Goal: Task Accomplishment & Management: Use online tool/utility

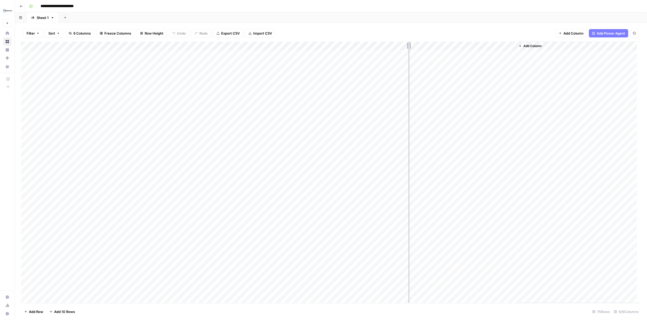
drag, startPoint x: 360, startPoint y: 46, endPoint x: 410, endPoint y: 46, distance: 49.4
click at [409, 46] on div "Add Column" at bounding box center [331, 173] width 620 height 262
drag, startPoint x: 491, startPoint y: 46, endPoint x: 517, endPoint y: 46, distance: 26.0
click at [517, 46] on div "Add Column" at bounding box center [331, 173] width 620 height 262
click at [386, 54] on div "Add Column" at bounding box center [331, 173] width 620 height 262
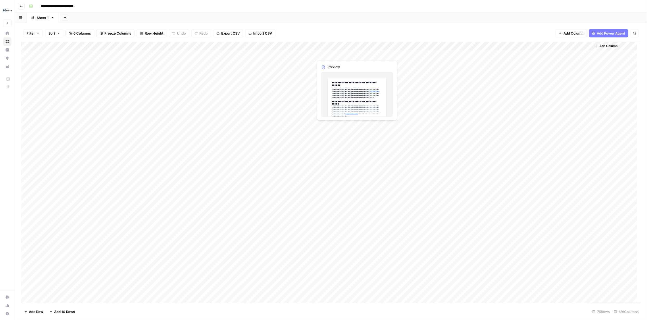
click at [386, 55] on div "Add Column" at bounding box center [331, 173] width 620 height 262
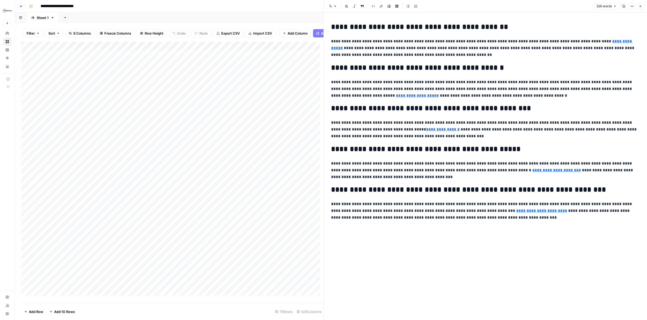
drag, startPoint x: 640, startPoint y: 6, endPoint x: 646, endPoint y: 11, distance: 7.9
click at [641, 6] on icon "button" at bounding box center [640, 6] width 3 height 3
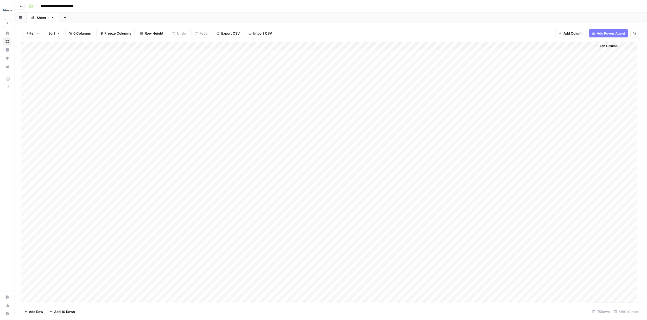
click at [303, 46] on div "Add Column" at bounding box center [331, 173] width 620 height 262
drag, startPoint x: 343, startPoint y: 29, endPoint x: 347, endPoint y: 29, distance: 3.7
click at [346, 29] on div "Filter Sort 6 Columns Freeze Columns Row Height Undo Redo Export CSV Import CSV…" at bounding box center [331, 33] width 620 height 17
click at [302, 54] on div "Add Column" at bounding box center [331, 173] width 620 height 262
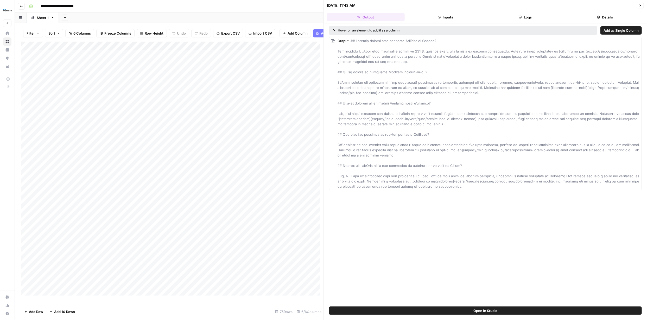
click at [529, 18] on button "Logs" at bounding box center [525, 17] width 78 height 8
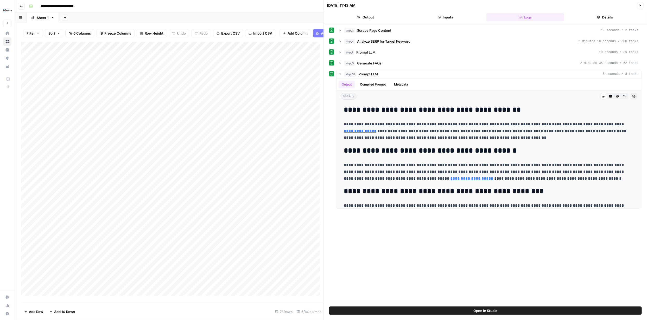
click at [330, 63] on icon at bounding box center [332, 63] width 4 height 4
click at [332, 63] on icon at bounding box center [332, 63] width 4 height 4
click at [339, 63] on icon "button" at bounding box center [340, 63] width 4 height 4
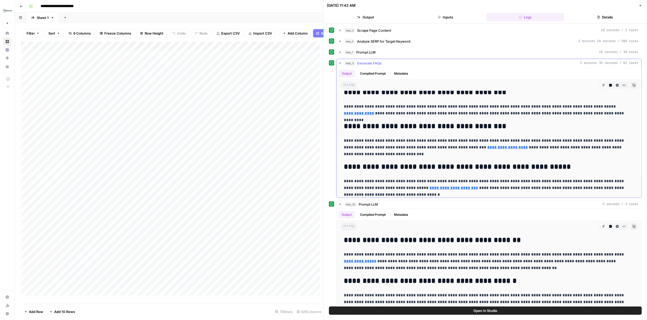
scroll to position [93, 0]
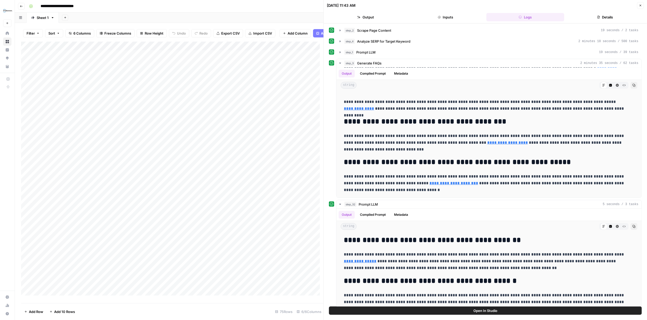
click at [643, 5] on button "Close" at bounding box center [640, 5] width 7 height 7
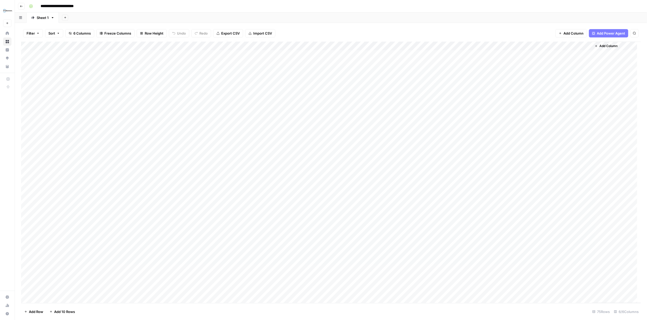
click at [27, 55] on div "Add Column" at bounding box center [331, 173] width 620 height 262
click at [27, 63] on div "Add Column" at bounding box center [331, 173] width 620 height 262
click at [27, 54] on div "Add Column" at bounding box center [331, 173] width 620 height 262
click at [25, 64] on div "Add Column" at bounding box center [331, 173] width 620 height 262
click at [26, 99] on div "Add Column" at bounding box center [331, 173] width 620 height 262
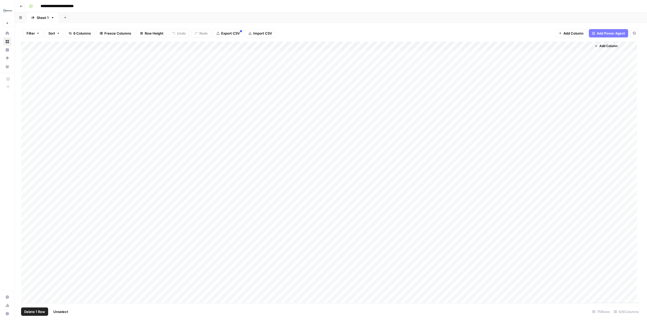
click at [26, 108] on div "Add Column" at bounding box center [331, 173] width 620 height 262
click at [26, 99] on div "Add Column" at bounding box center [331, 173] width 620 height 262
click at [28, 107] on div "Add Column" at bounding box center [331, 173] width 620 height 262
click at [309, 99] on div "Add Column" at bounding box center [331, 173] width 620 height 262
click at [307, 107] on div "Add Column" at bounding box center [331, 173] width 620 height 262
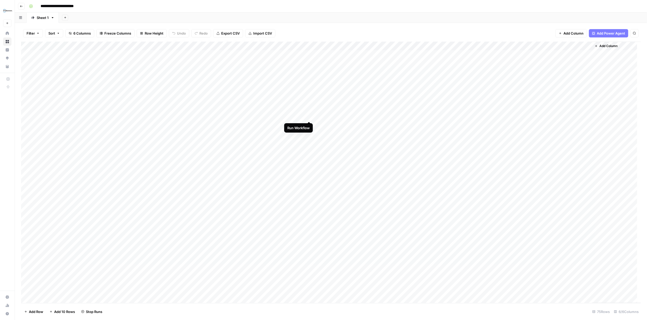
click at [309, 116] on div "Add Column" at bounding box center [331, 173] width 620 height 262
click at [309, 126] on div "Add Column" at bounding box center [331, 173] width 620 height 262
click at [308, 135] on div "Add Column" at bounding box center [331, 173] width 620 height 262
